Goal: Check status: Check status

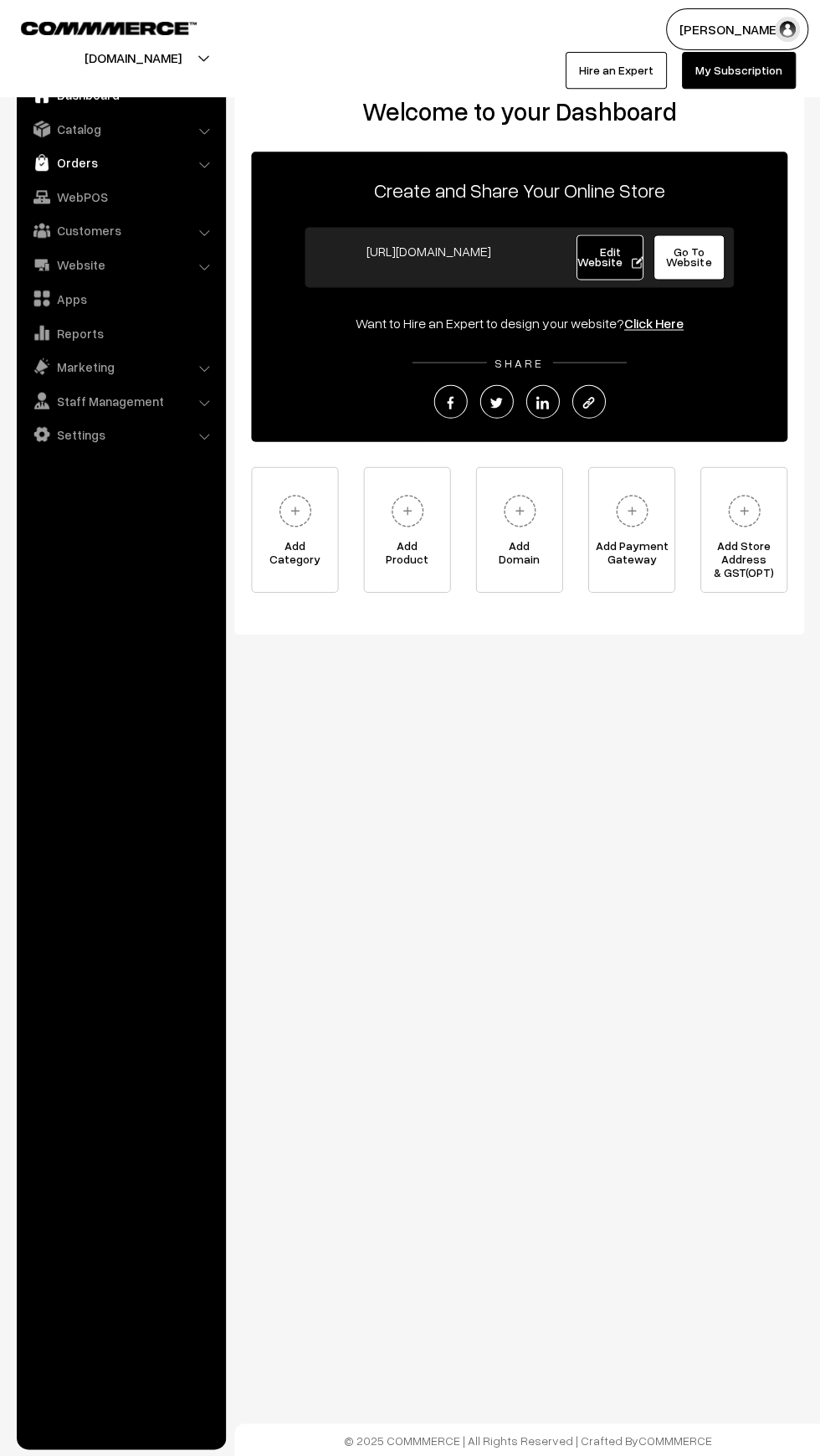
click at [42, 162] on img at bounding box center [42, 162] width 16 height 16
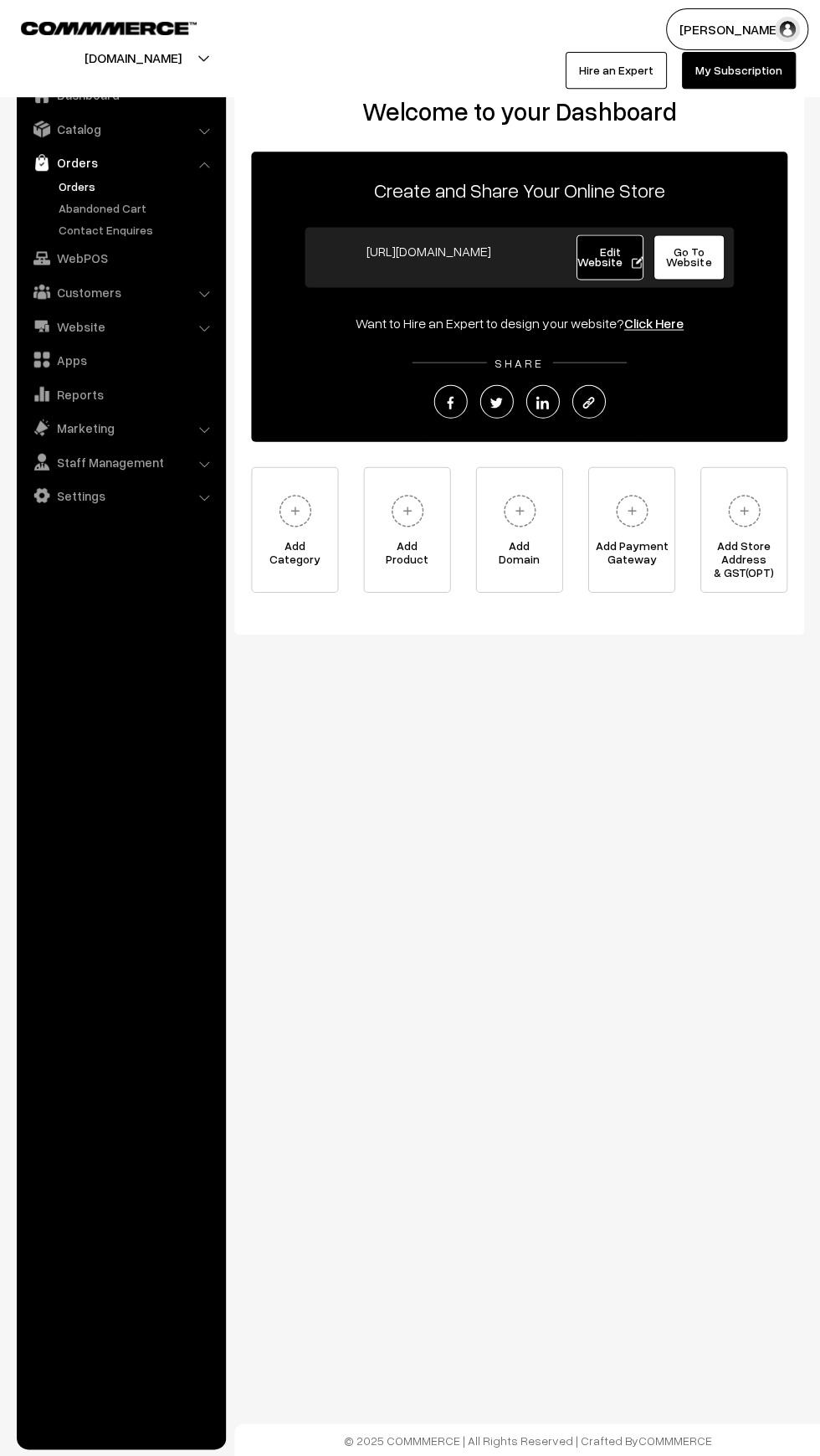
click at [62, 186] on link "Orders" at bounding box center [137, 186] width 166 height 17
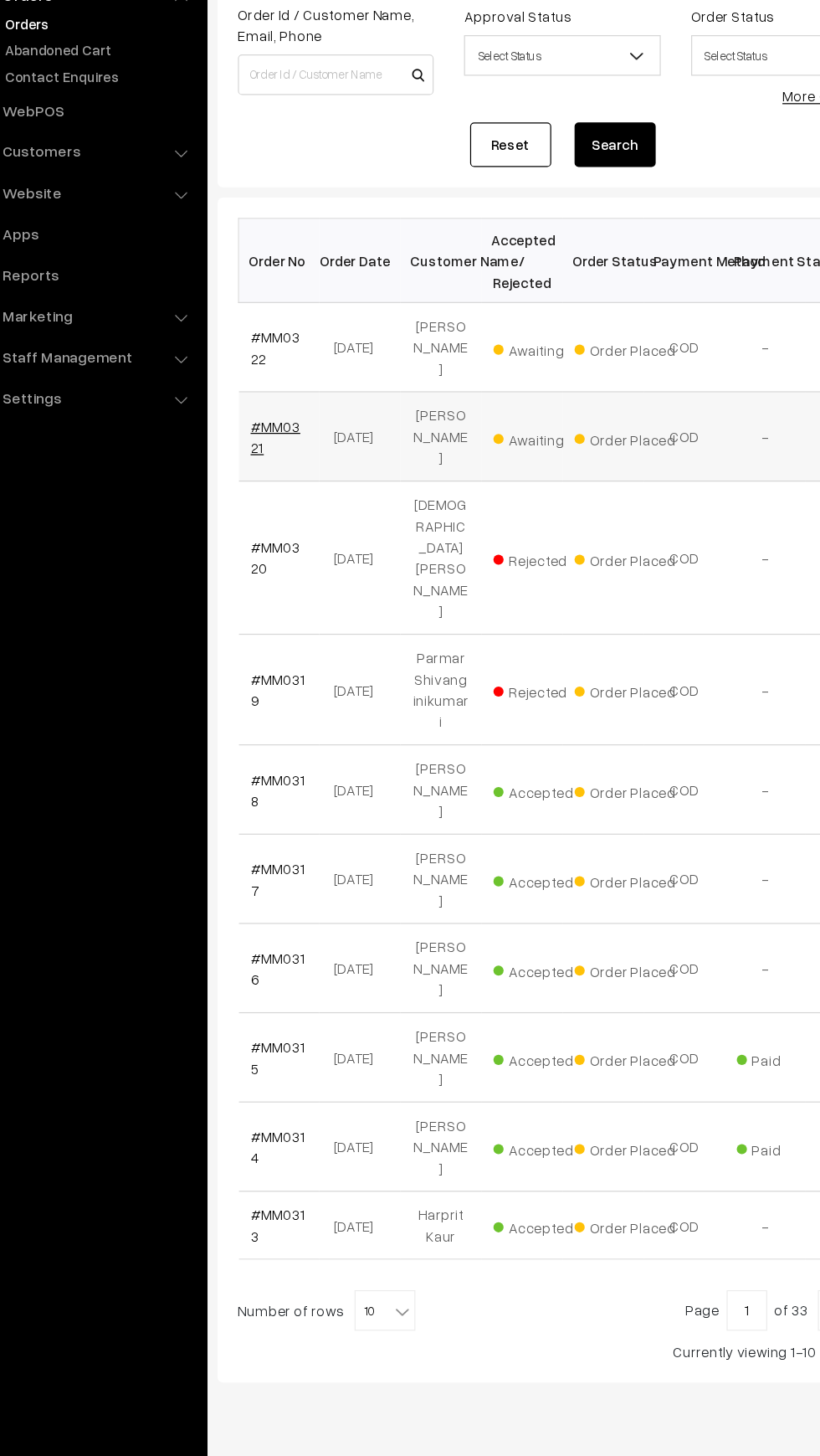
click at [296, 513] on link "#MM0321" at bounding box center [282, 527] width 41 height 32
click at [285, 448] on link "#MM0322" at bounding box center [282, 454] width 41 height 32
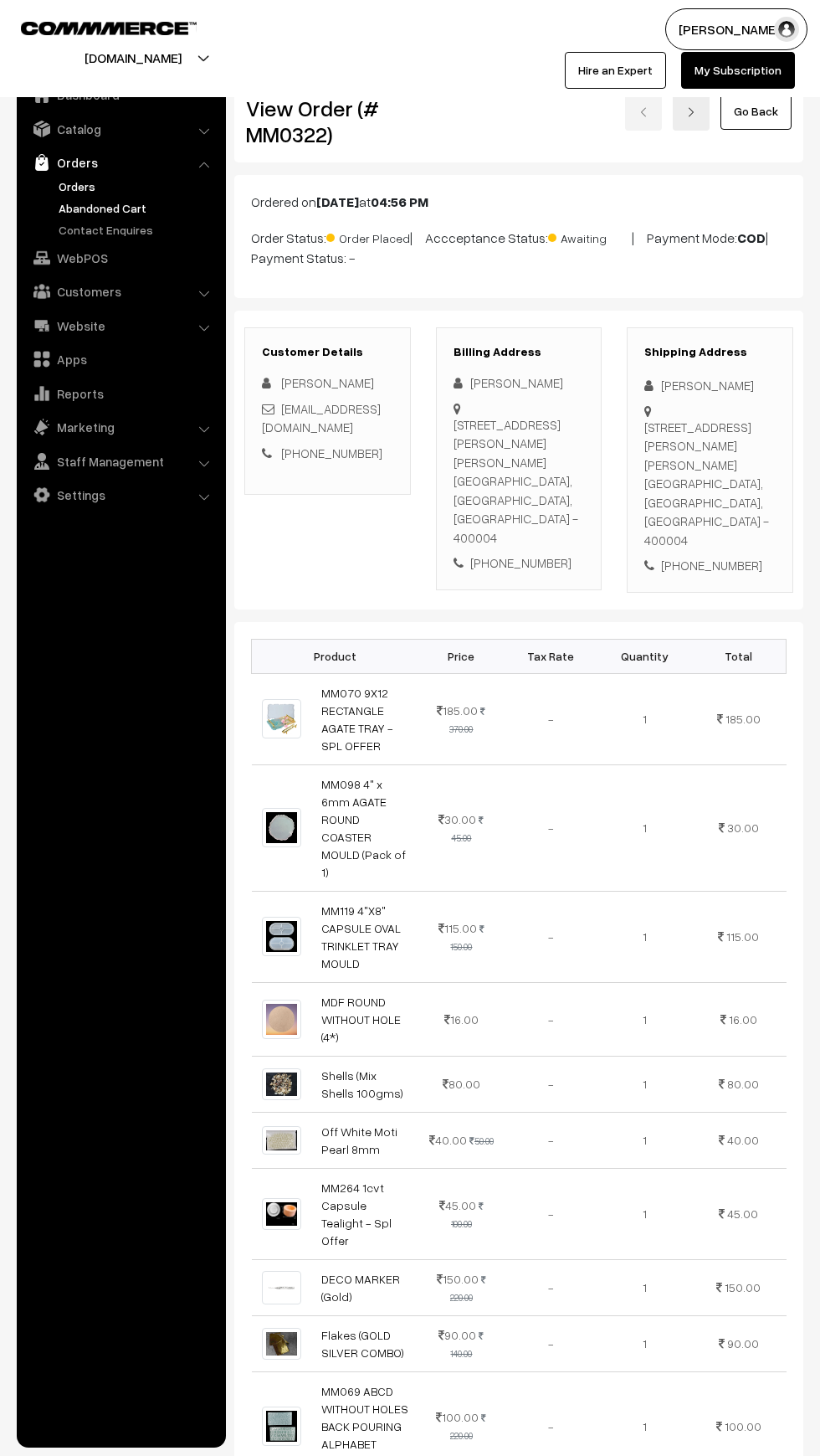
click at [84, 208] on link "Abandoned Cart" at bounding box center [137, 208] width 166 height 17
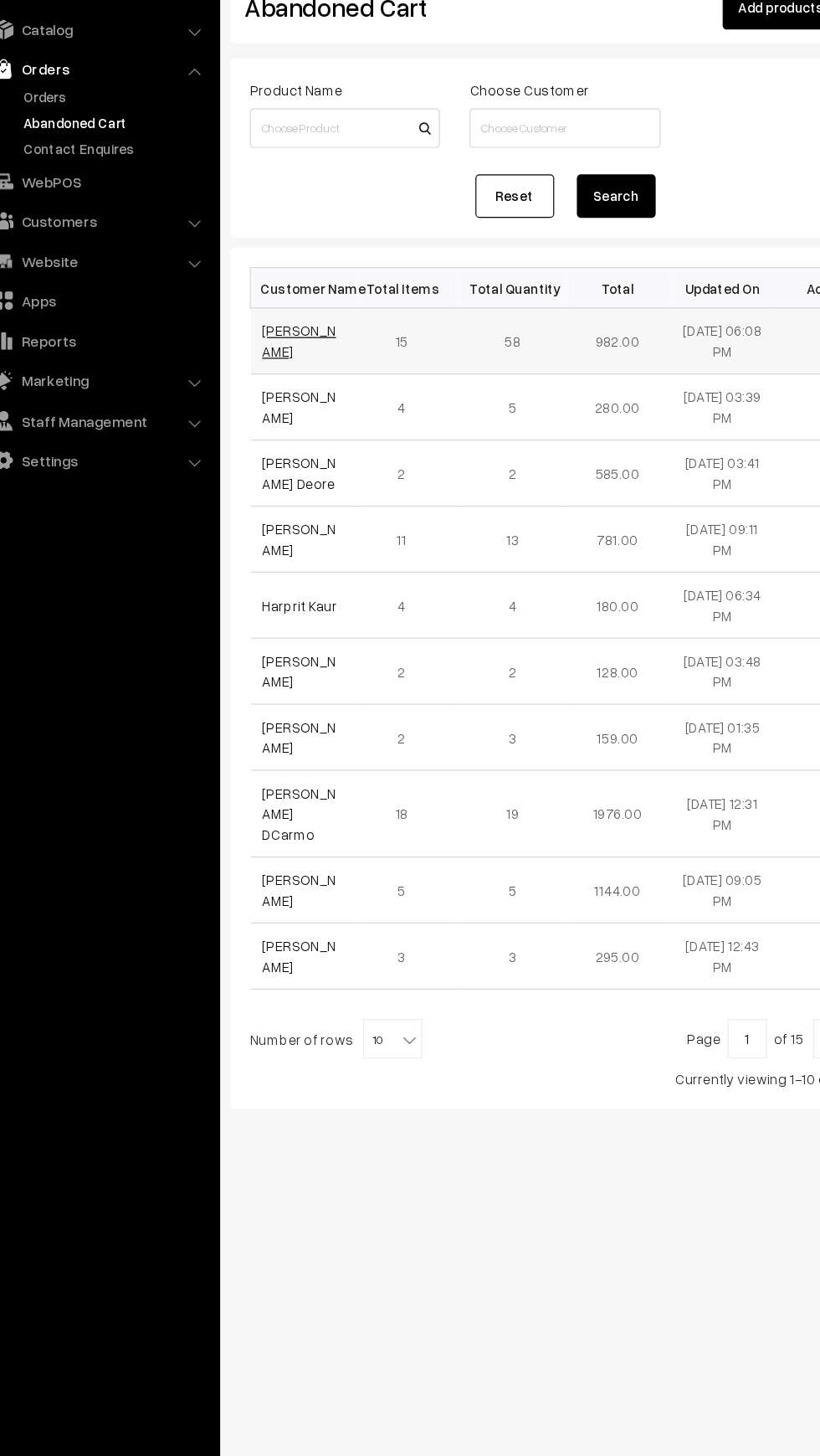
click at [263, 387] on link "Gulnaz Patel" at bounding box center [293, 394] width 62 height 32
